Goal: Information Seeking & Learning: Learn about a topic

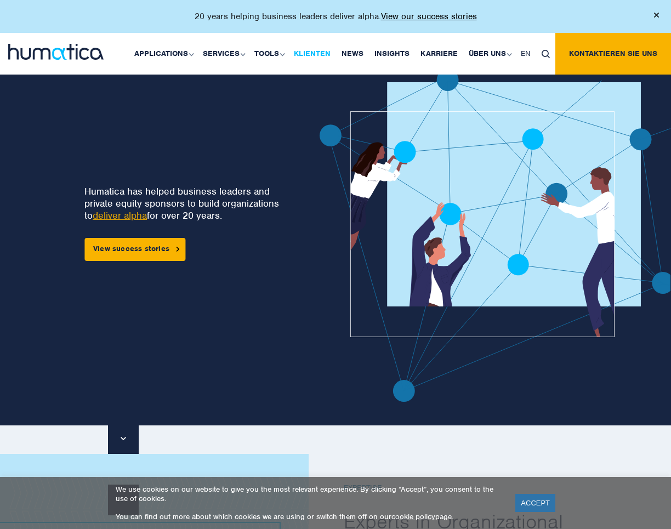
click at [310, 54] on link "Klienten" at bounding box center [312, 54] width 48 height 42
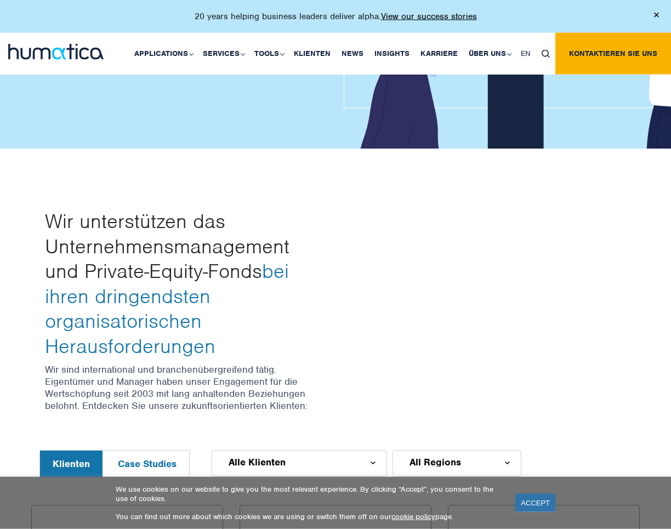
scroll to position [231, 0]
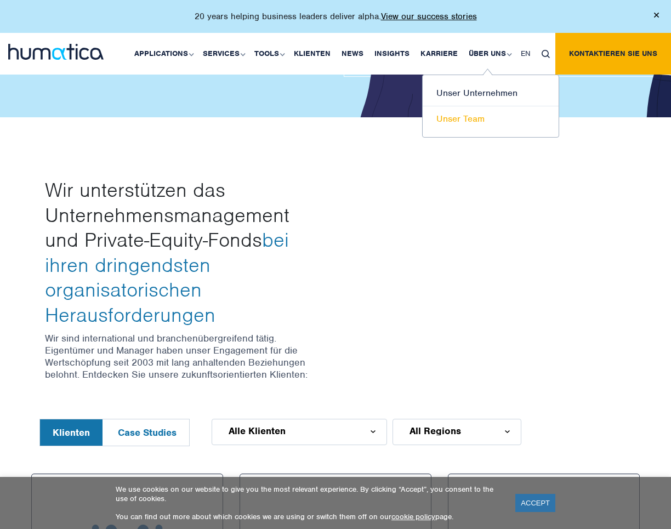
click at [469, 122] on link "Unser Team" at bounding box center [491, 118] width 136 height 25
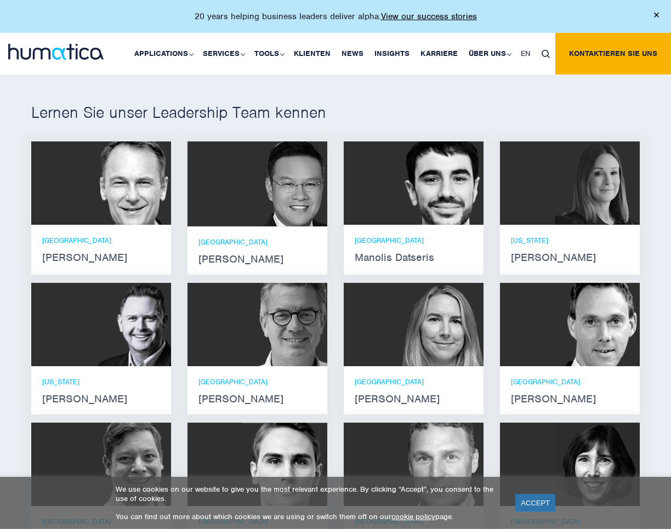
scroll to position [752, 0]
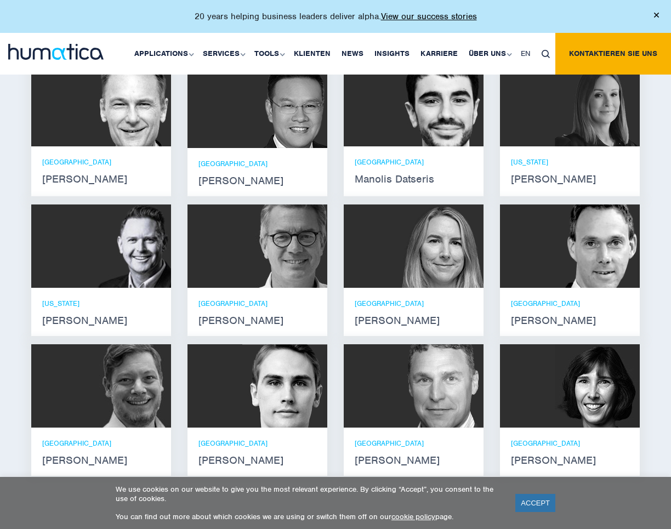
click at [542, 325] on strong "[PERSON_NAME]" at bounding box center [570, 320] width 118 height 9
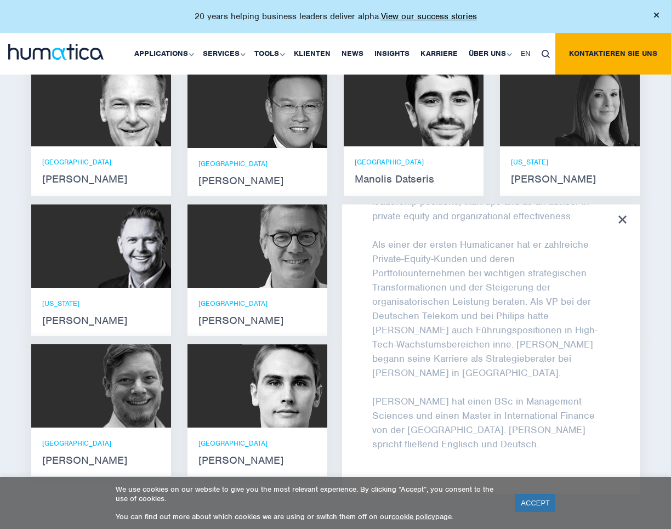
scroll to position [102, 0]
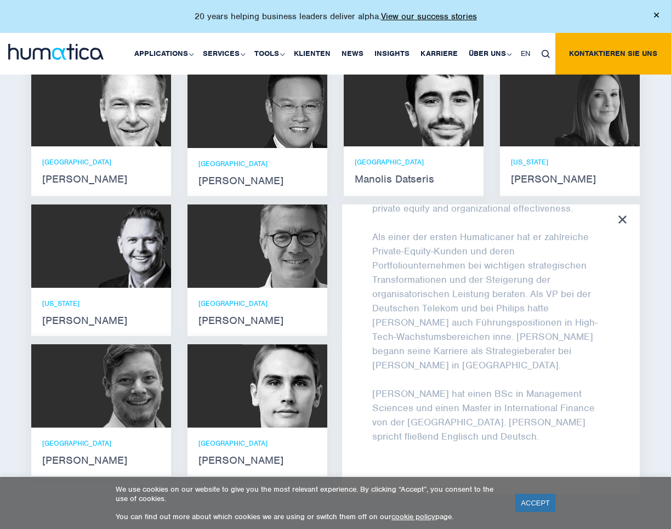
click at [621, 224] on icon at bounding box center [623, 220] width 8 height 8
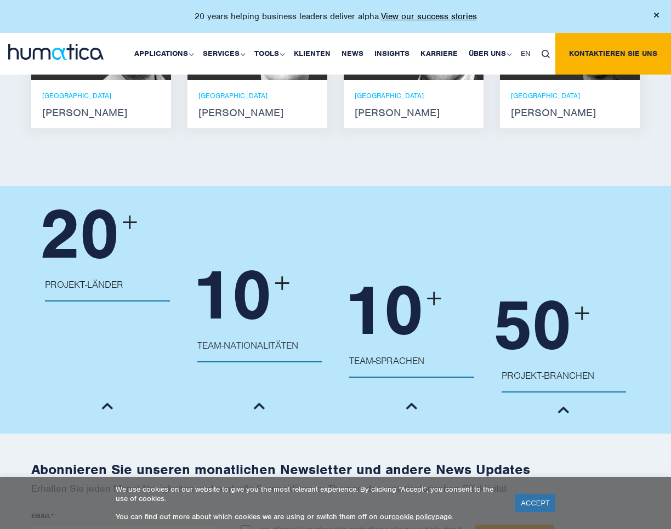
scroll to position [1274, 0]
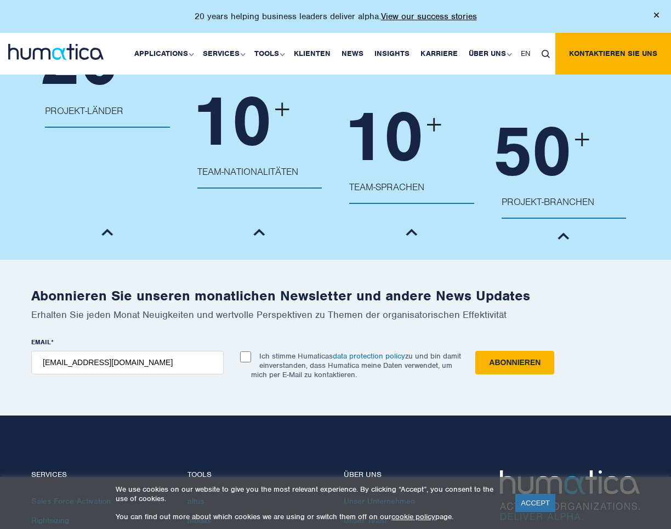
click at [248, 362] on input "Ich stimme Humaticas data protection policy zu und bin damit einverstanden, das…" at bounding box center [245, 357] width 11 height 11
checkbox input "true"
click at [503, 375] on input "Abonnieren" at bounding box center [514, 363] width 79 height 24
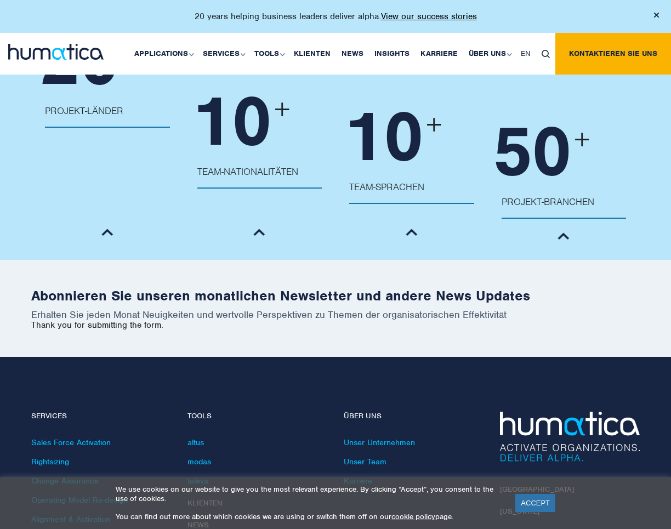
click at [536, 504] on link "ACCEPT" at bounding box center [535, 503] width 40 height 18
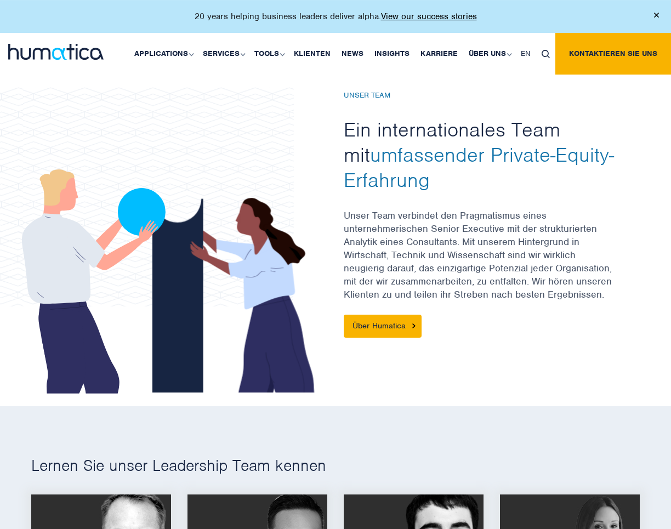
scroll to position [116, 0]
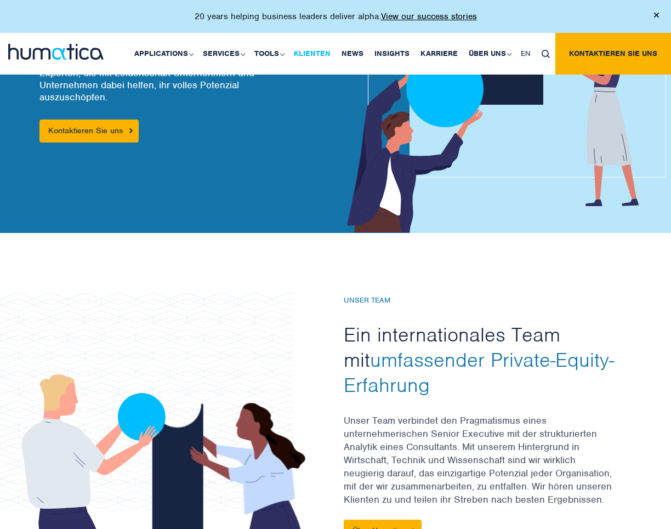
click at [325, 52] on link "Klienten" at bounding box center [312, 54] width 48 height 42
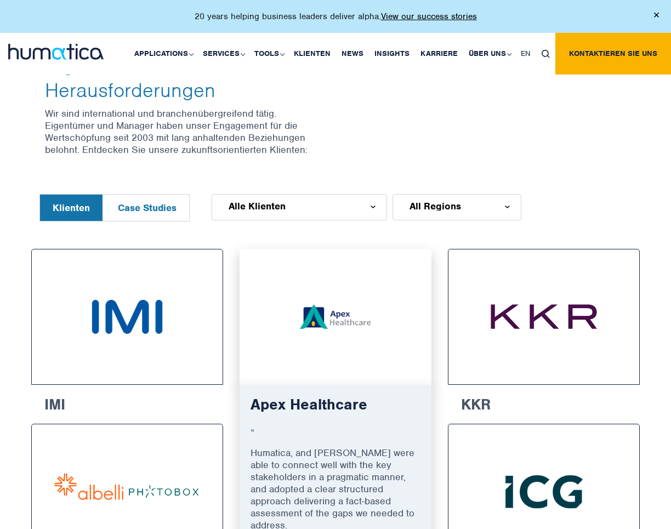
scroll to position [463, 0]
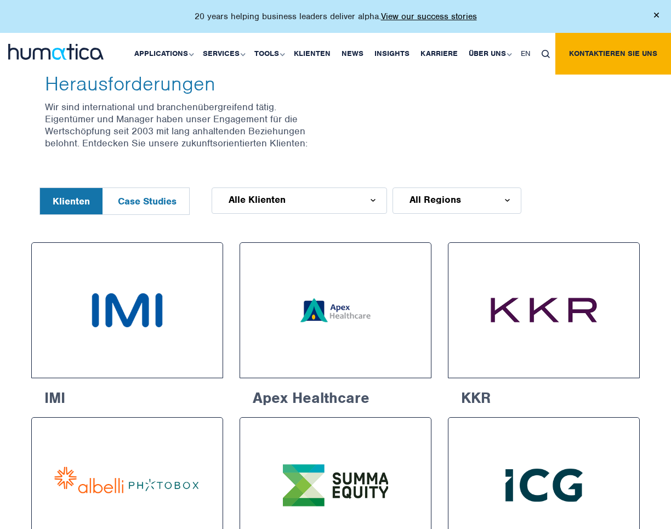
click at [376, 188] on div "Alle Klienten" at bounding box center [299, 201] width 175 height 26
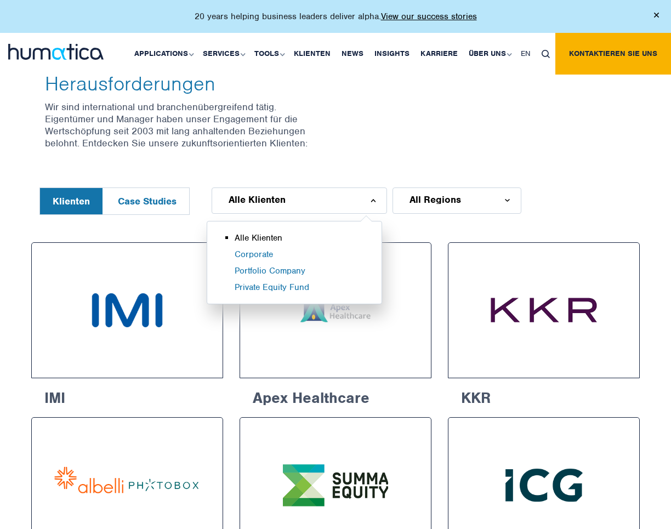
click at [275, 233] on li "Alle Klienten" at bounding box center [308, 241] width 147 height 16
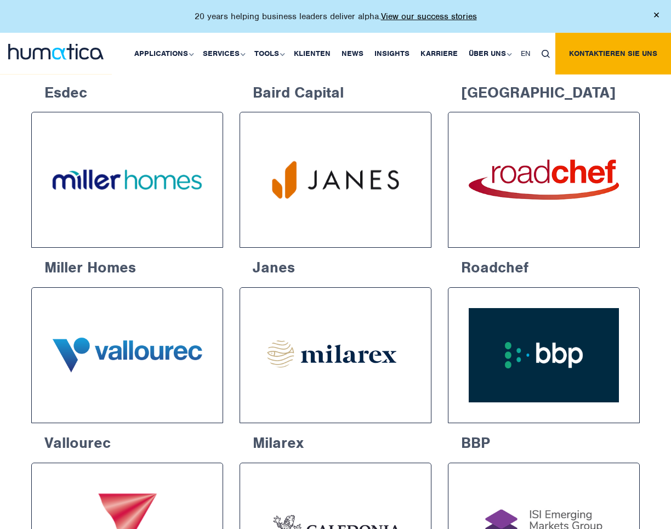
scroll to position [1042, 0]
